Goal: Task Accomplishment & Management: Manage account settings

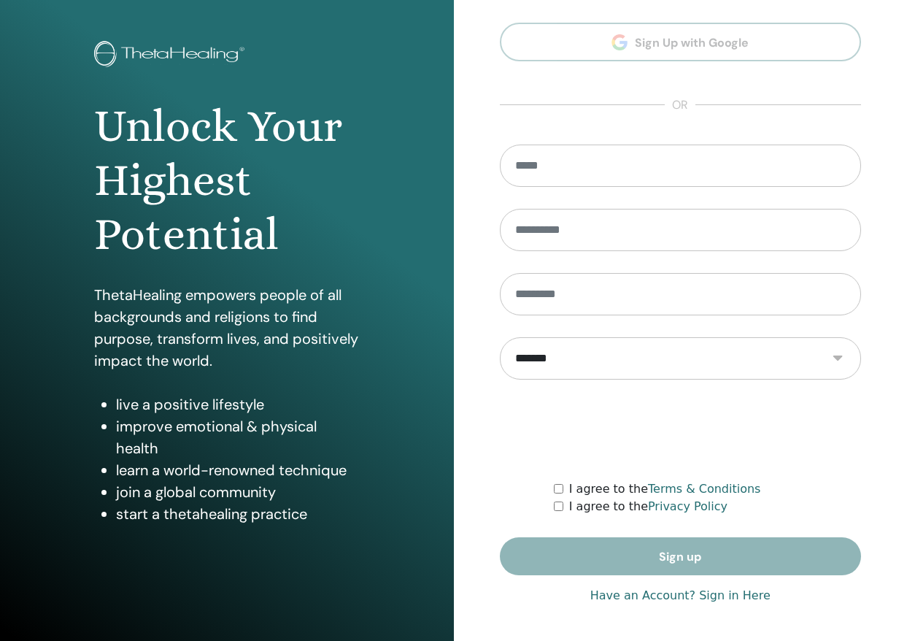
click at [656, 593] on link "Have an Account? Sign in Here" at bounding box center [680, 596] width 180 height 18
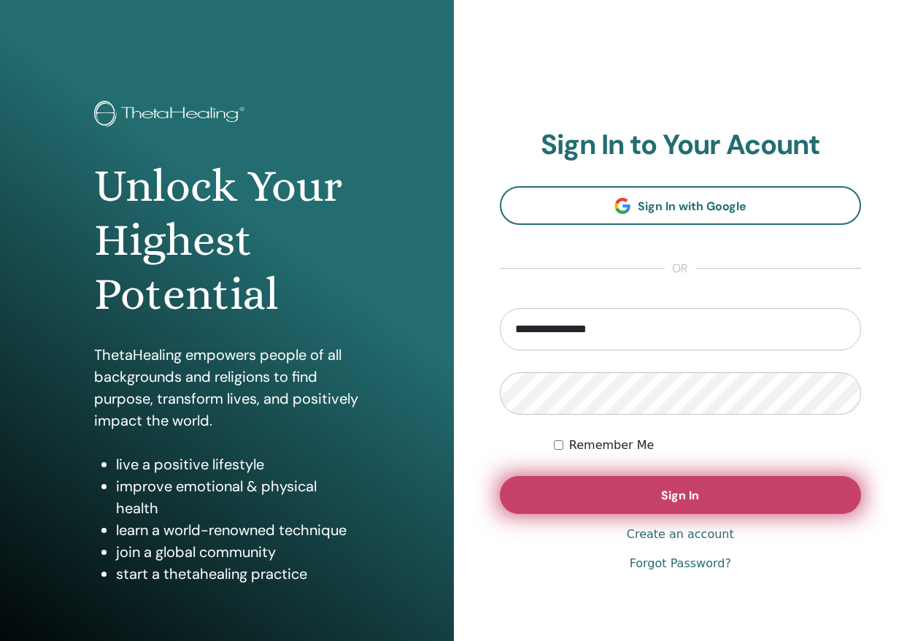
click at [628, 506] on button "Sign In" at bounding box center [681, 495] width 362 height 38
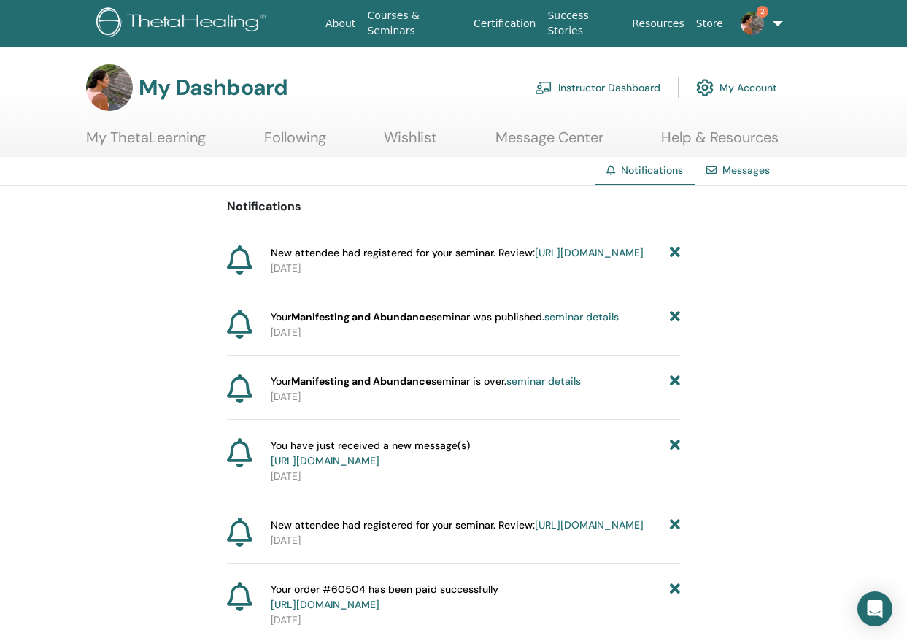
click at [535, 259] on link "[URL][DOMAIN_NAME]" at bounding box center [589, 252] width 109 height 13
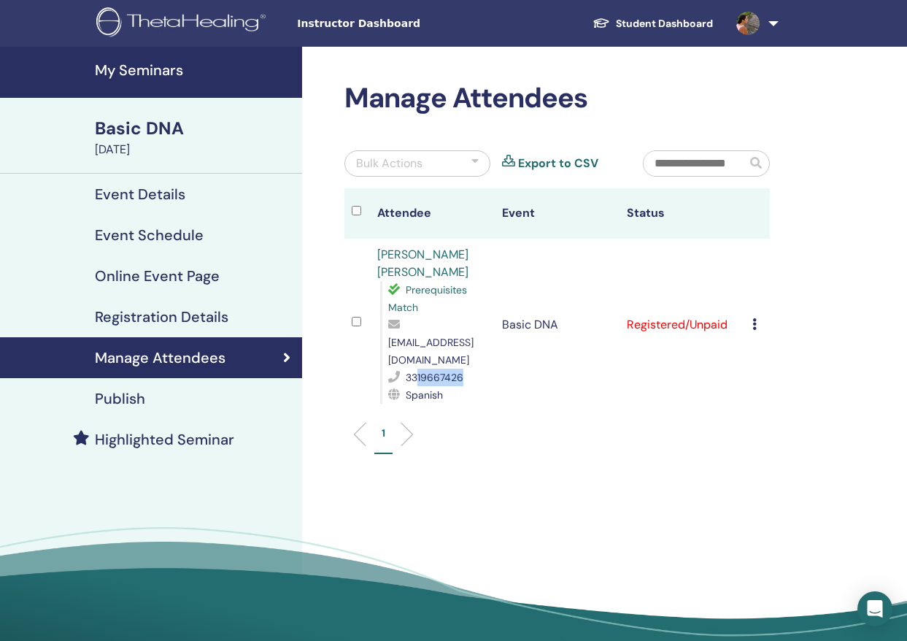
drag, startPoint x: 465, startPoint y: 361, endPoint x: 415, endPoint y: 366, distance: 49.8
click at [415, 368] on div "3319667426" at bounding box center [437, 377] width 99 height 18
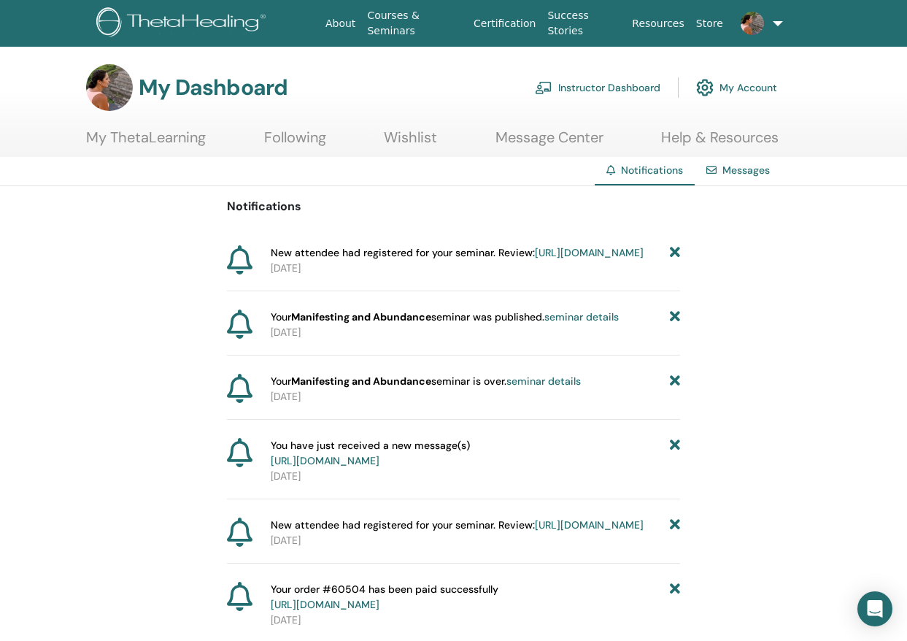
click at [749, 181] on div "Messages" at bounding box center [738, 170] width 87 height 27
click at [719, 169] on div "Messages" at bounding box center [738, 170] width 87 height 27
click at [733, 171] on link "Messages" at bounding box center [745, 169] width 47 height 13
click at [535, 259] on link "https://member.thetahealing.com/instructor/seminar/371484/attendees" at bounding box center [589, 252] width 109 height 13
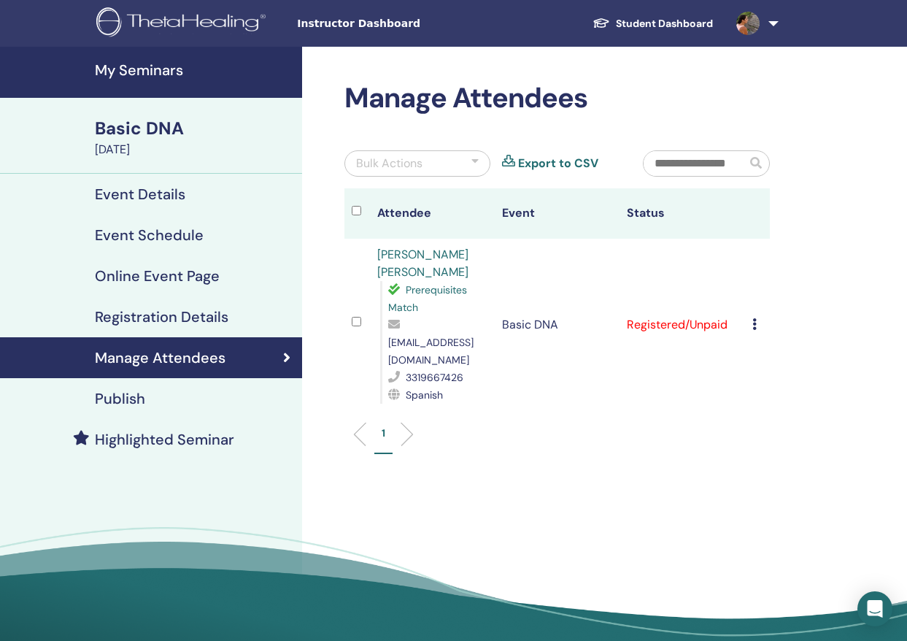
click at [405, 254] on link "Juan Enrique Martinez Mariscal" at bounding box center [422, 263] width 91 height 33
drag, startPoint x: 408, startPoint y: 363, endPoint x: 471, endPoint y: 365, distance: 63.5
click at [471, 368] on div "3319667426" at bounding box center [437, 377] width 99 height 18
copy span "3319667426"
click at [136, 73] on h4 "My Seminars" at bounding box center [194, 70] width 198 height 18
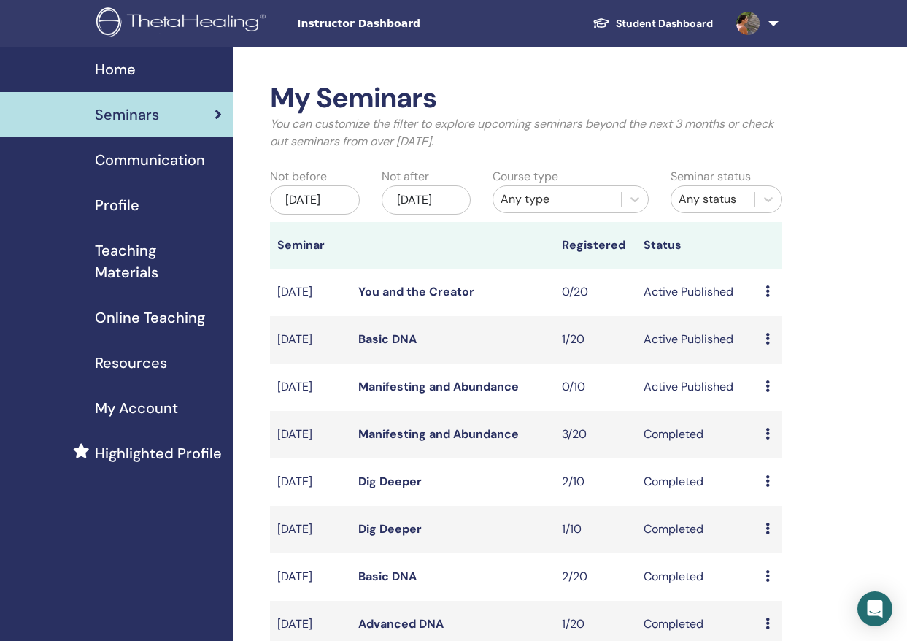
scroll to position [34, 0]
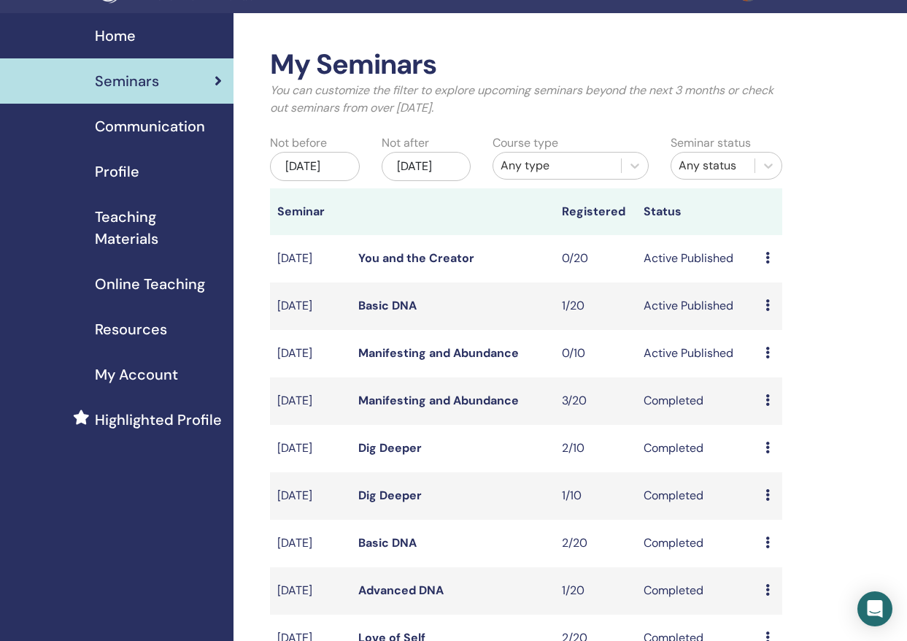
click at [452, 360] on link "Manifesting and Abundance" at bounding box center [438, 352] width 161 height 15
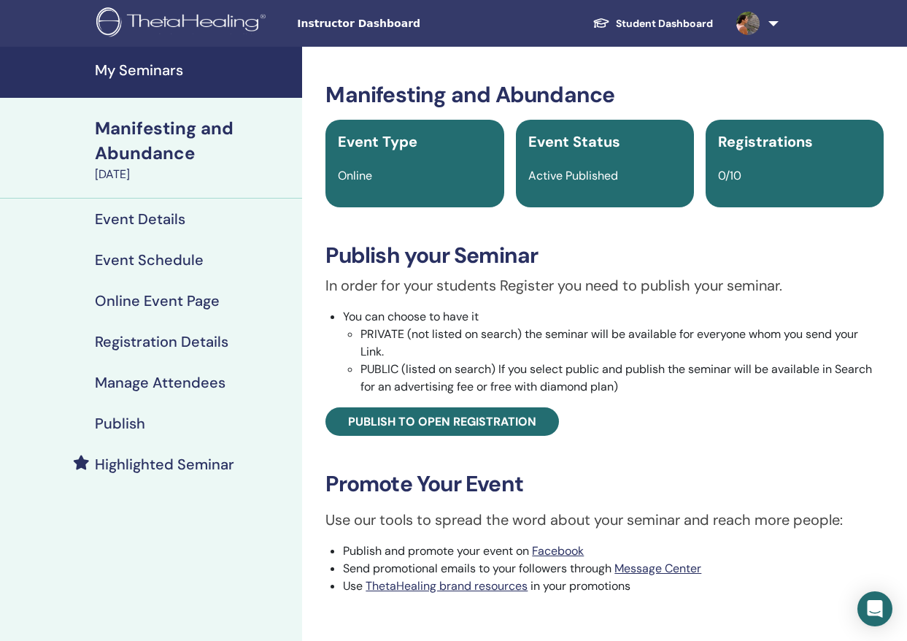
click at [149, 227] on h4 "Event Details" at bounding box center [140, 219] width 90 height 18
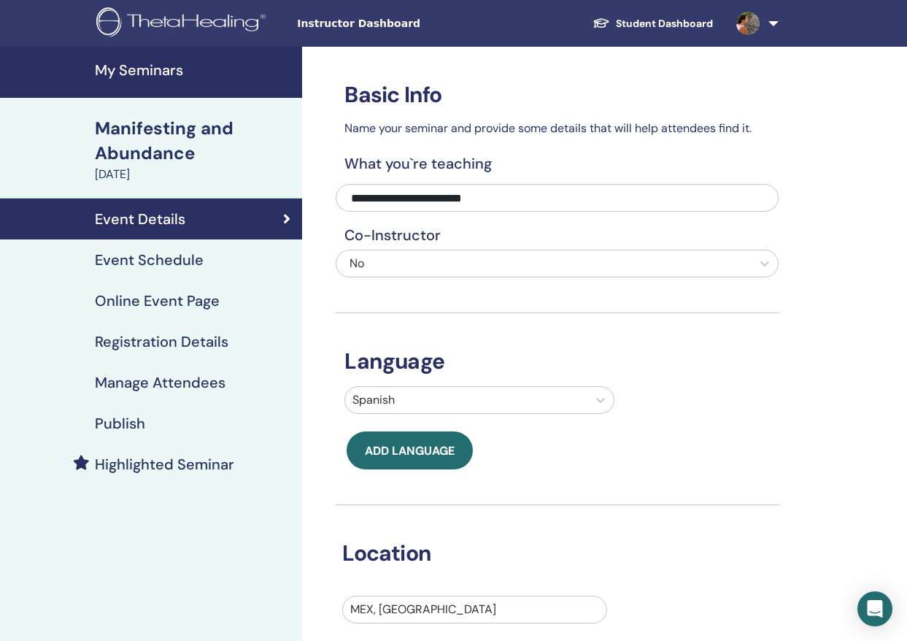
click at [150, 258] on h4 "Event Schedule" at bounding box center [149, 260] width 109 height 18
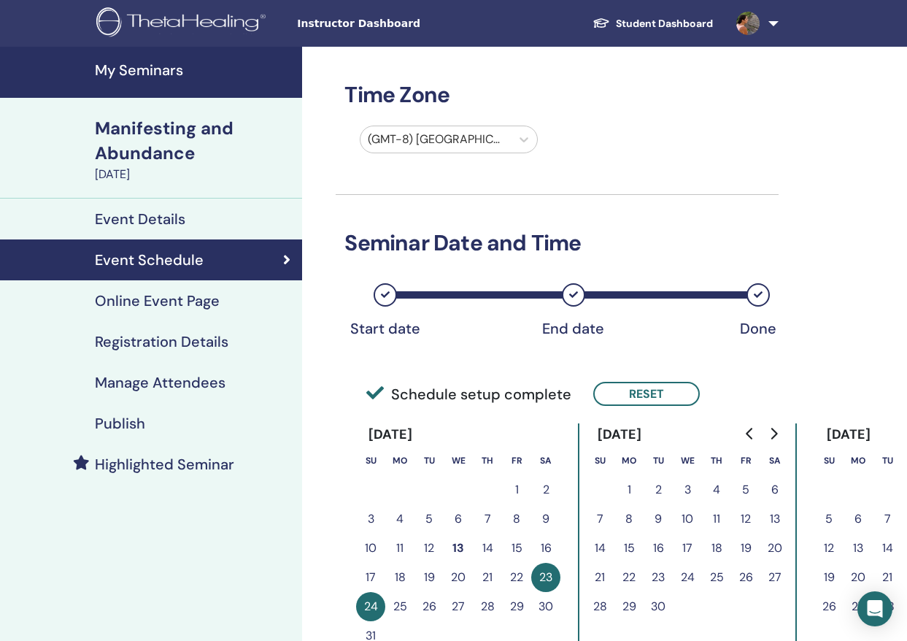
click at [158, 300] on h4 "Online Event Page" at bounding box center [157, 301] width 125 height 18
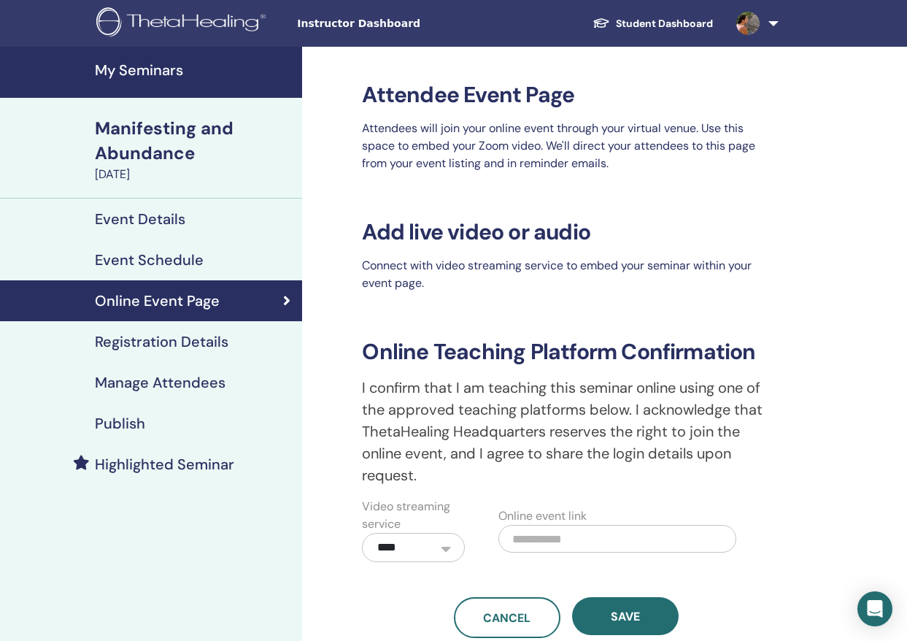
click at [171, 349] on h4 "Registration Details" at bounding box center [162, 342] width 134 height 18
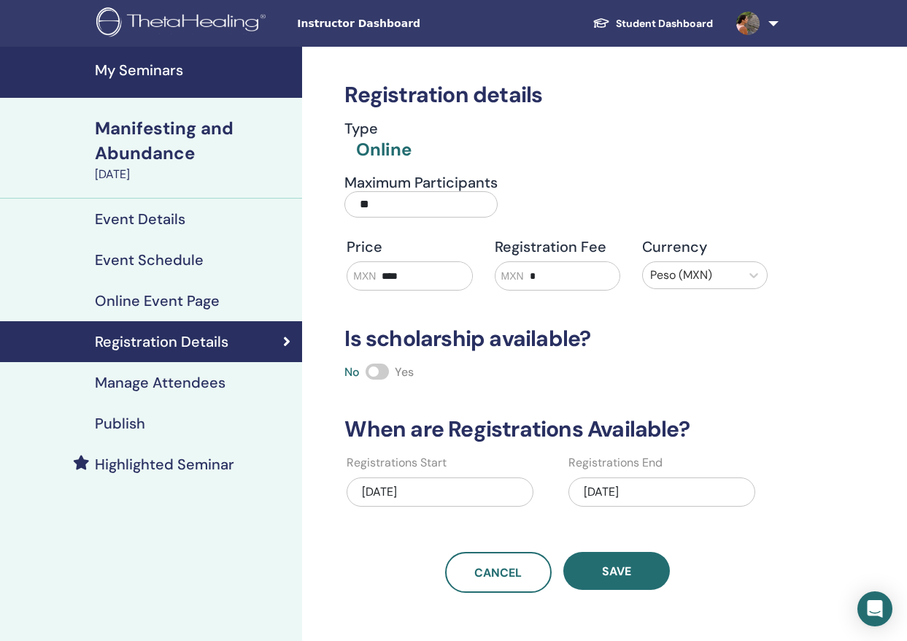
click at [172, 385] on h4 "Manage Attendees" at bounding box center [160, 383] width 131 height 18
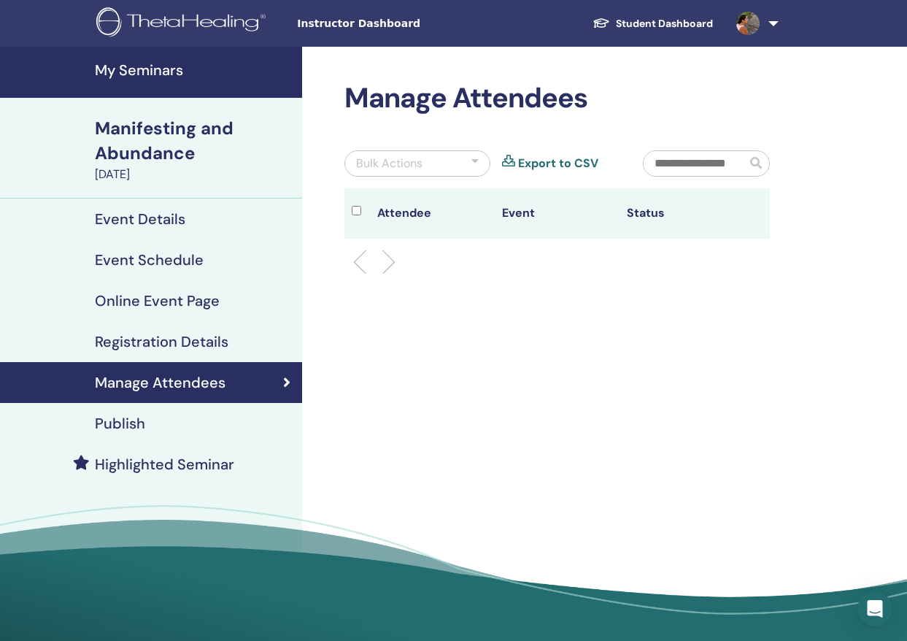
click at [120, 433] on link "Publish" at bounding box center [151, 423] width 302 height 41
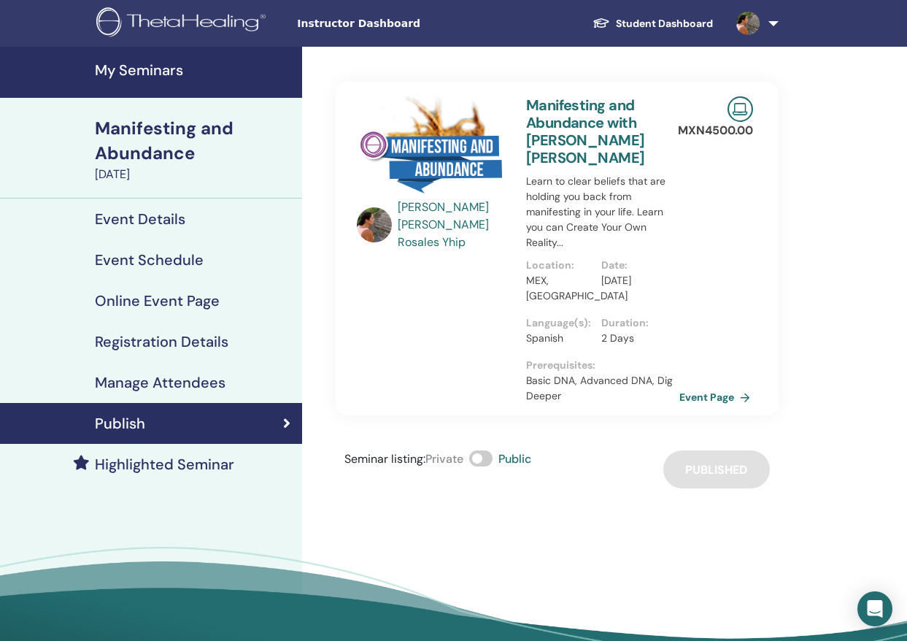
click at [695, 386] on link "Event Page" at bounding box center [717, 397] width 77 height 22
